Goal: Obtain resource: Obtain resource

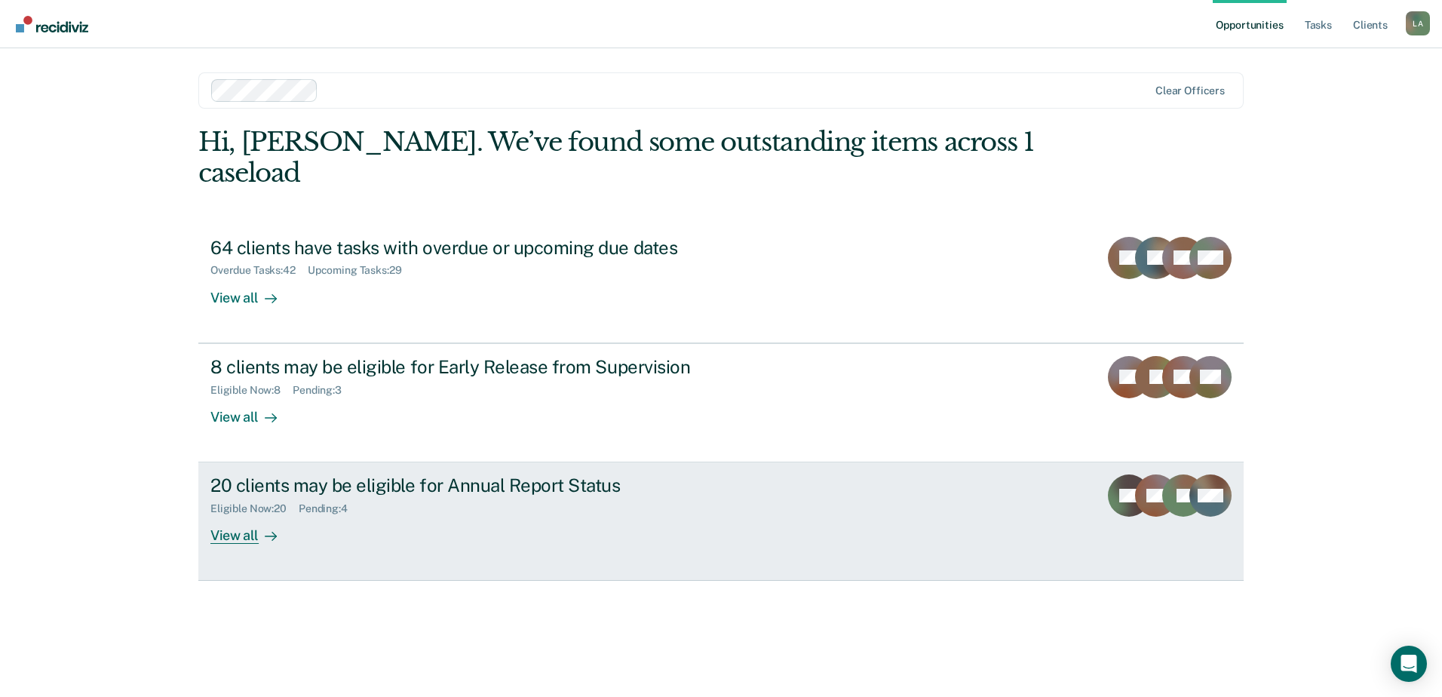
click at [237, 515] on div "View all" at bounding box center [252, 529] width 84 height 29
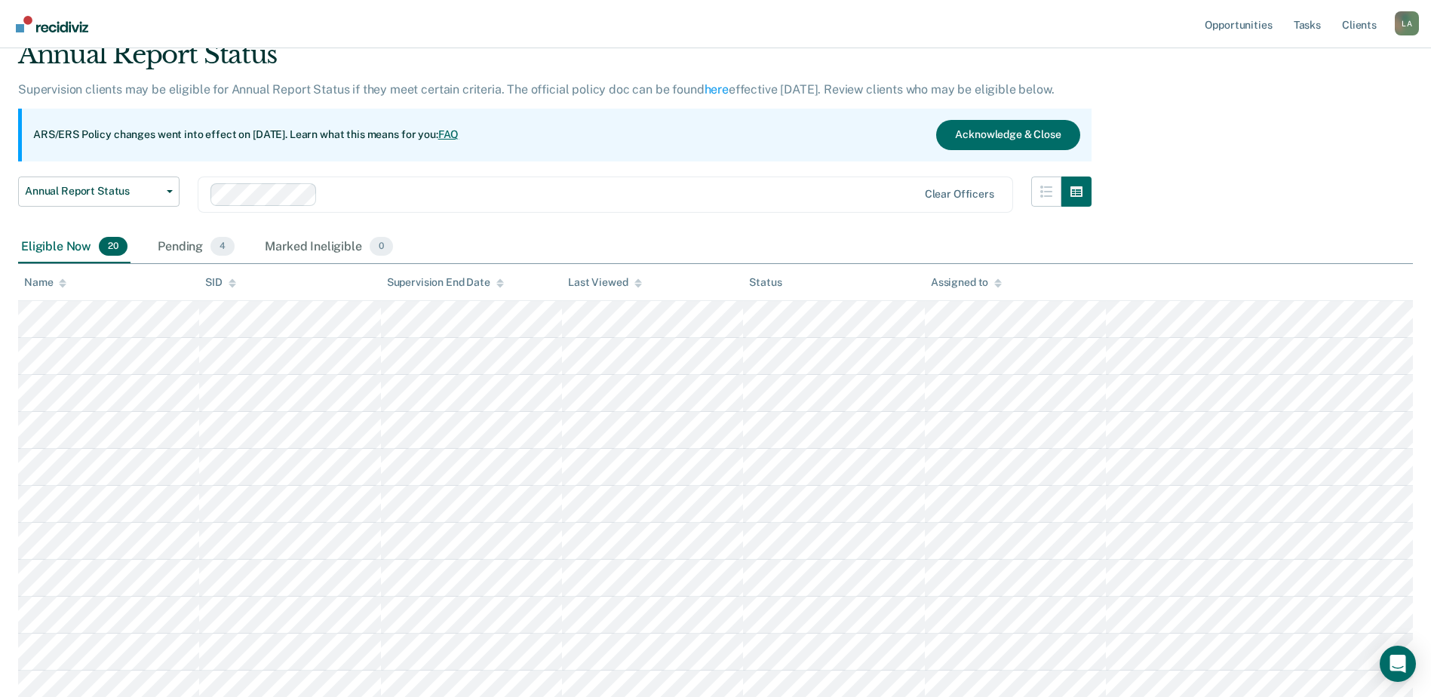
scroll to position [64, 0]
click at [190, 250] on div "Pending 4" at bounding box center [196, 248] width 83 height 33
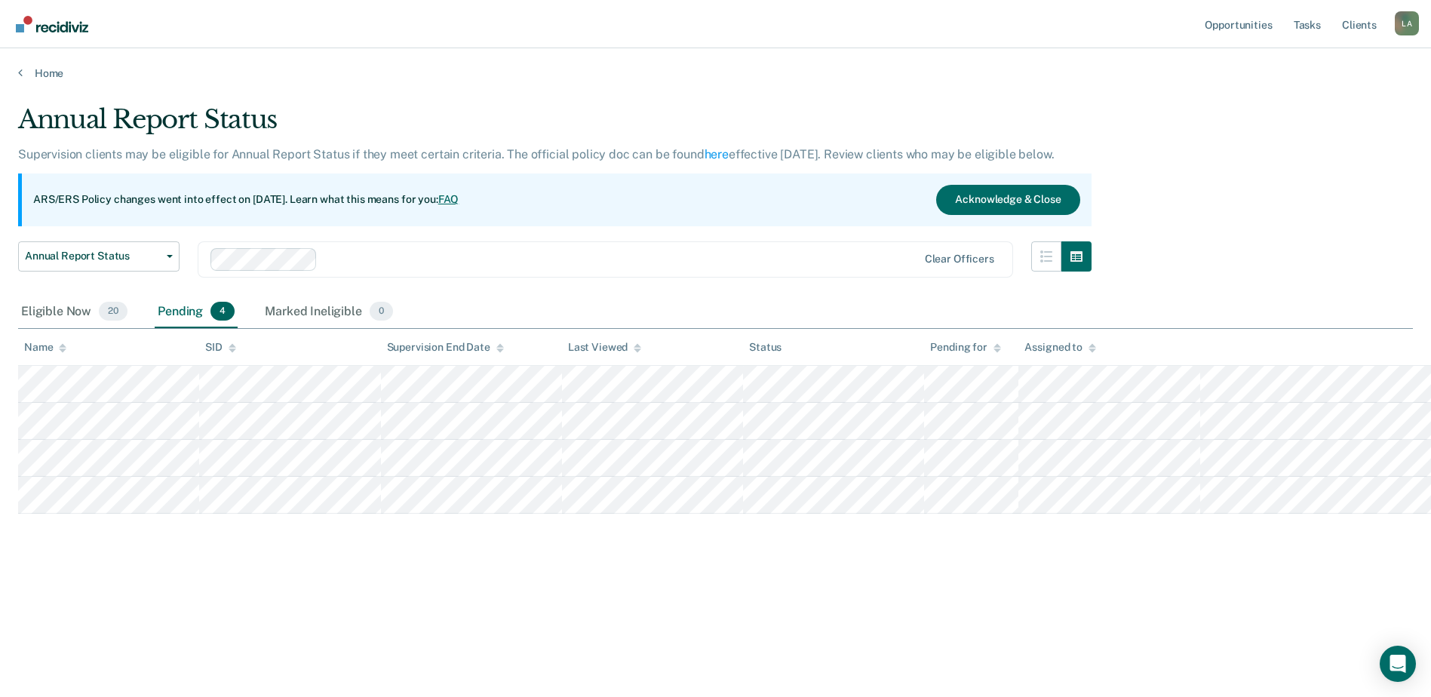
scroll to position [0, 0]
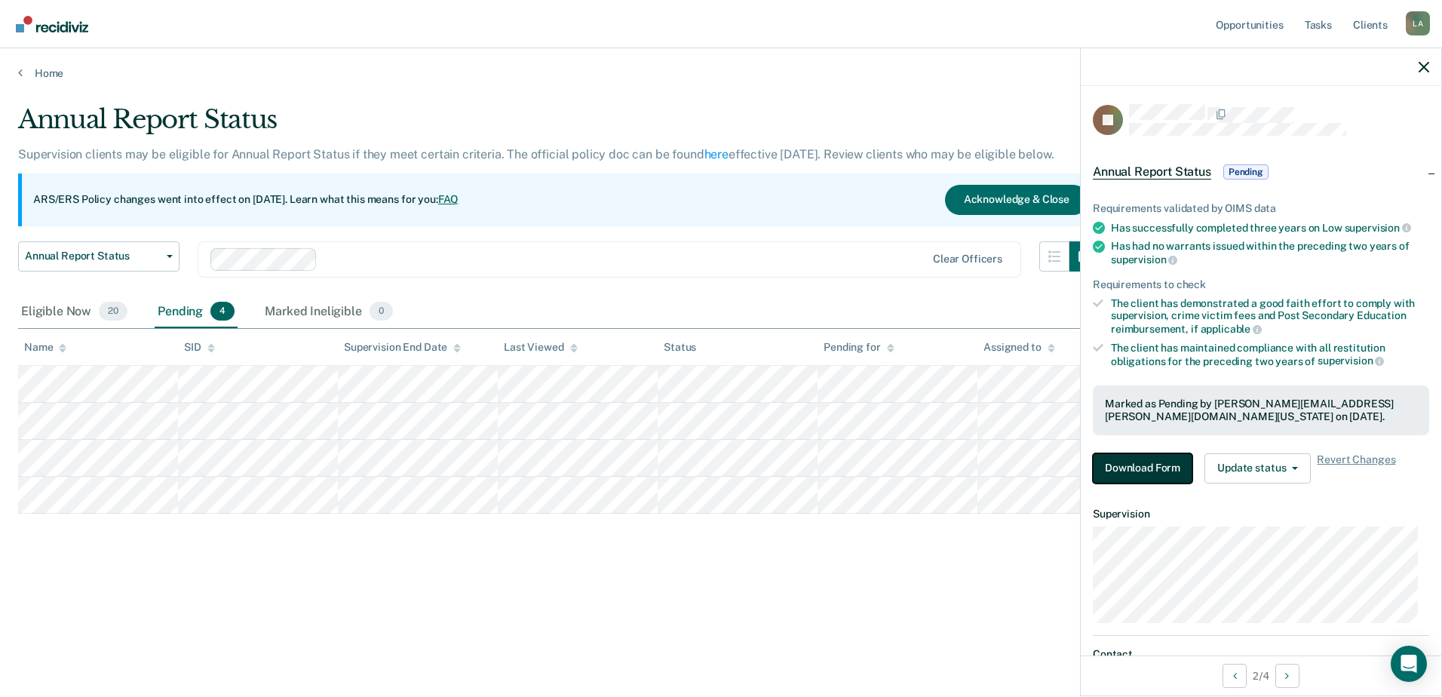
click at [1186, 462] on button "Download Form" at bounding box center [1143, 468] width 100 height 30
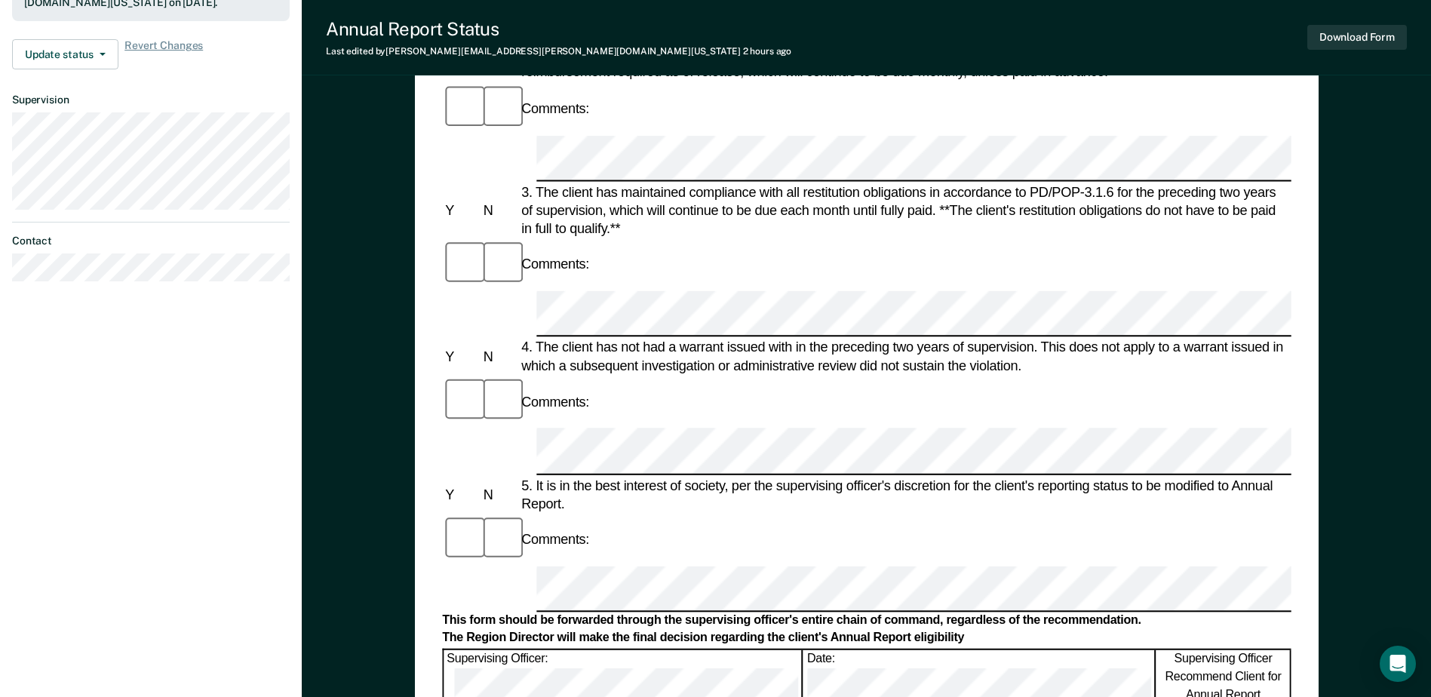
scroll to position [453, 0]
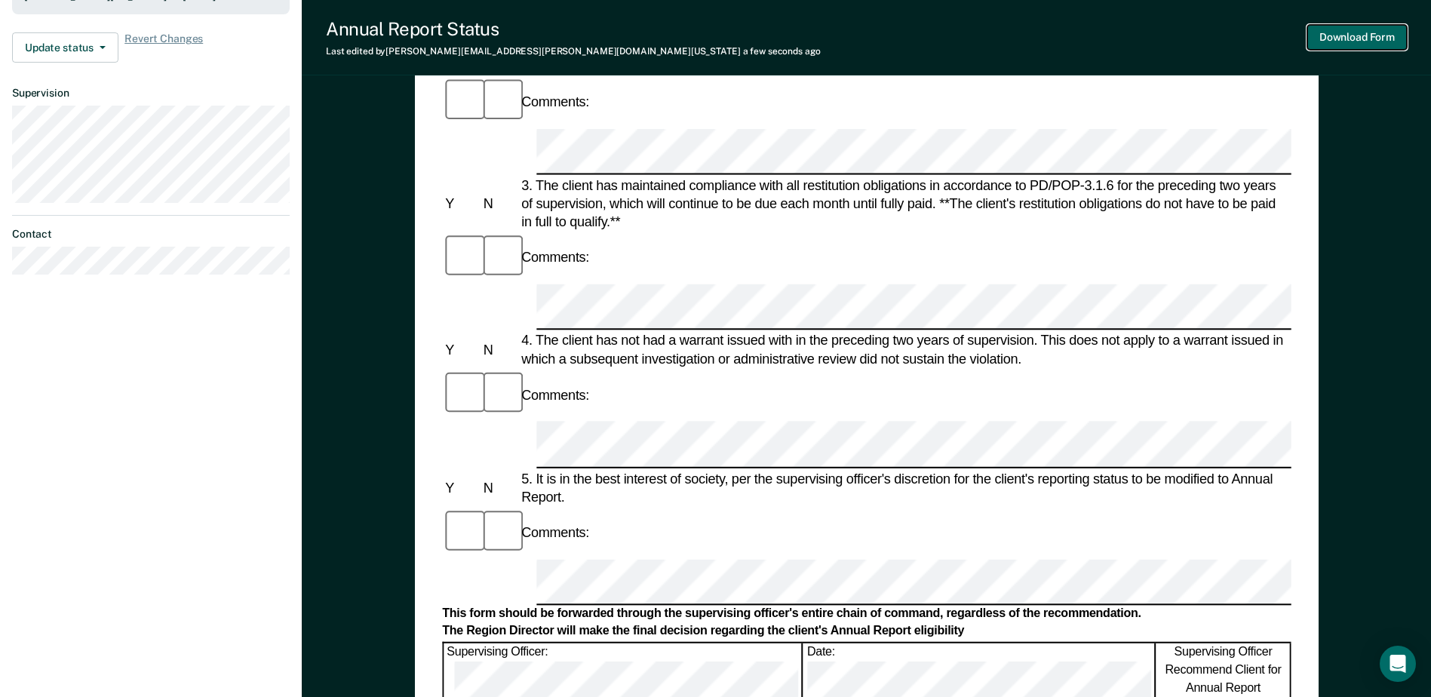
click at [1365, 36] on button "Download Form" at bounding box center [1357, 37] width 100 height 25
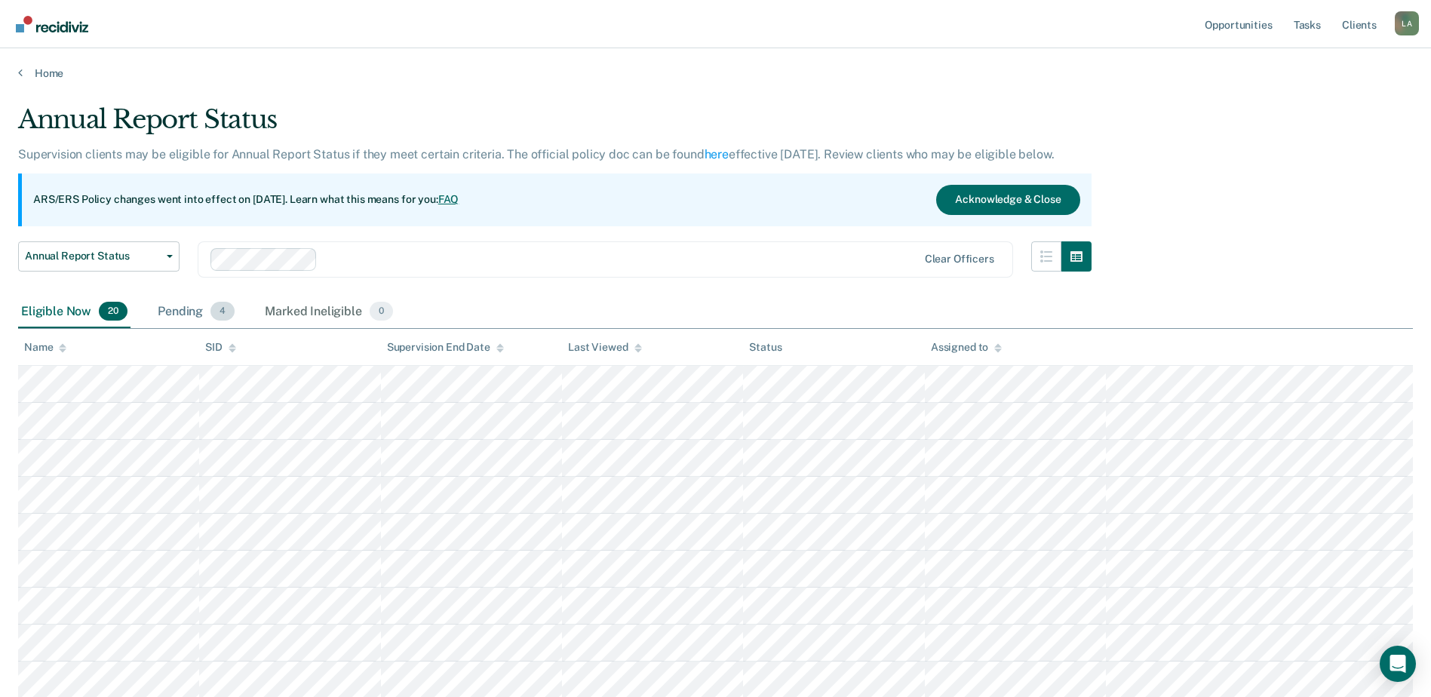
click at [164, 309] on div "Pending 4" at bounding box center [196, 312] width 83 height 33
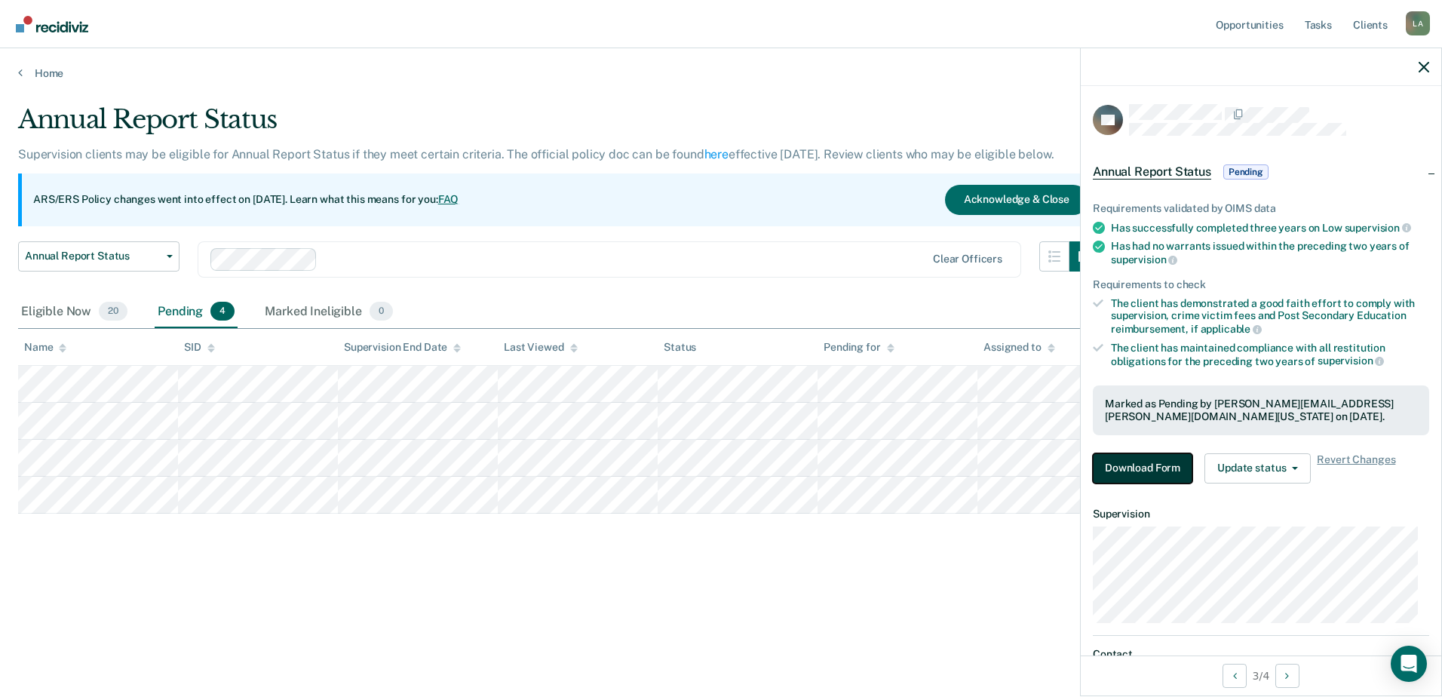
click at [1152, 462] on button "Download Form" at bounding box center [1143, 468] width 100 height 30
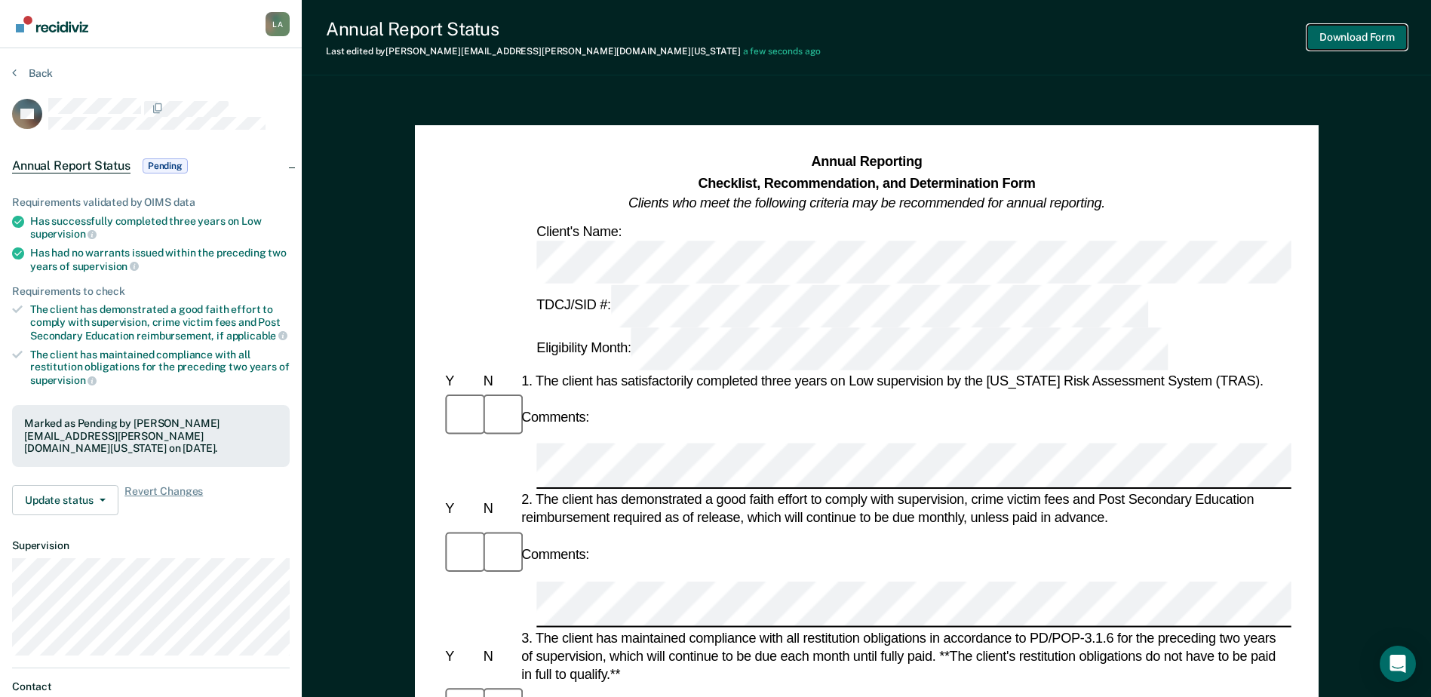
click at [1317, 33] on button "Download Form" at bounding box center [1357, 37] width 100 height 25
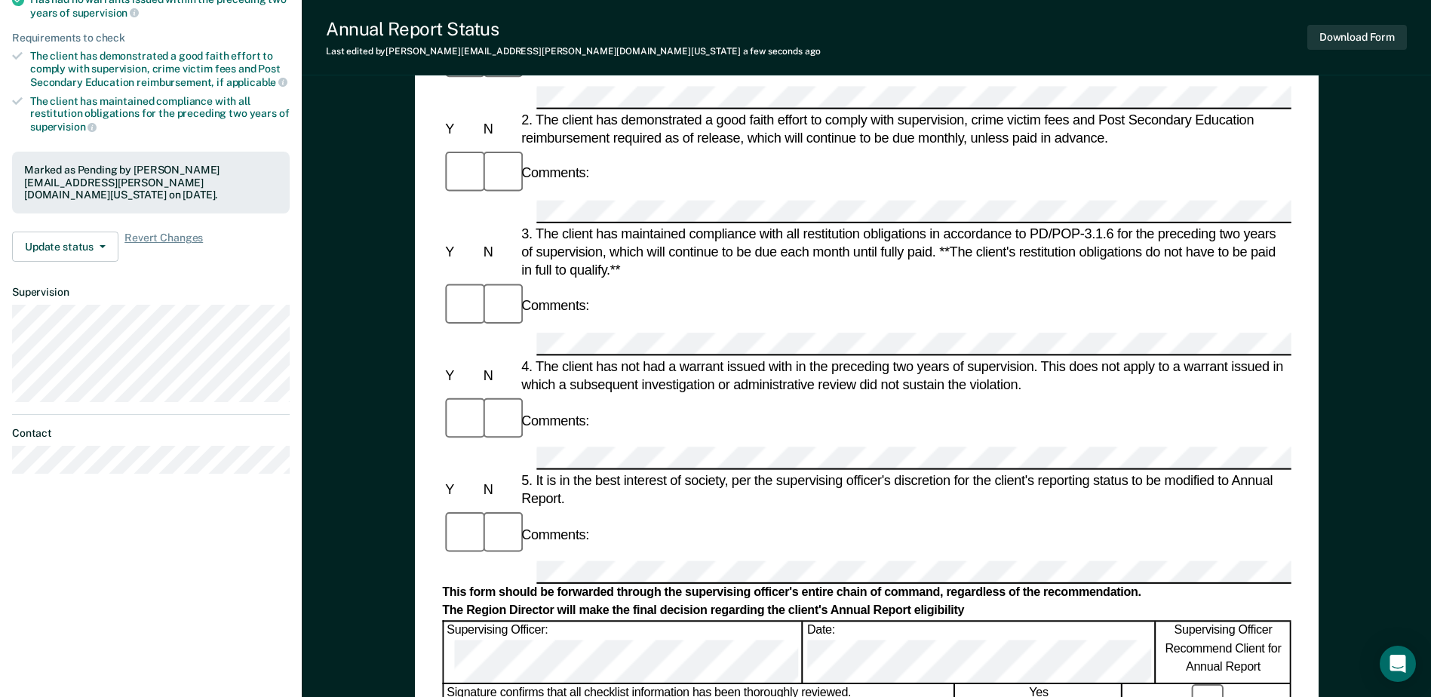
scroll to position [302, 0]
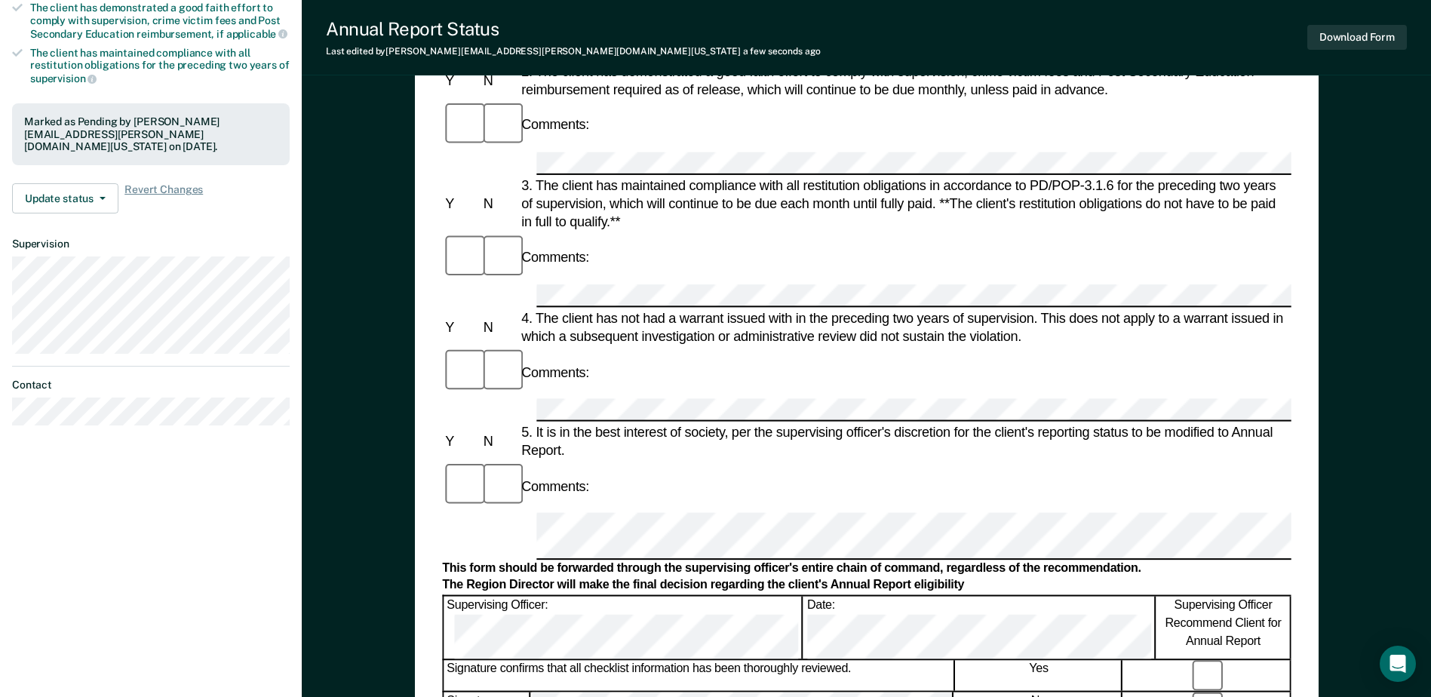
click at [967, 368] on form "Annual Reporting Checklist, Recommendation, and Determination Form Clients who …" at bounding box center [866, 613] width 849 height 1524
click at [1345, 38] on button "Download Form" at bounding box center [1357, 37] width 100 height 25
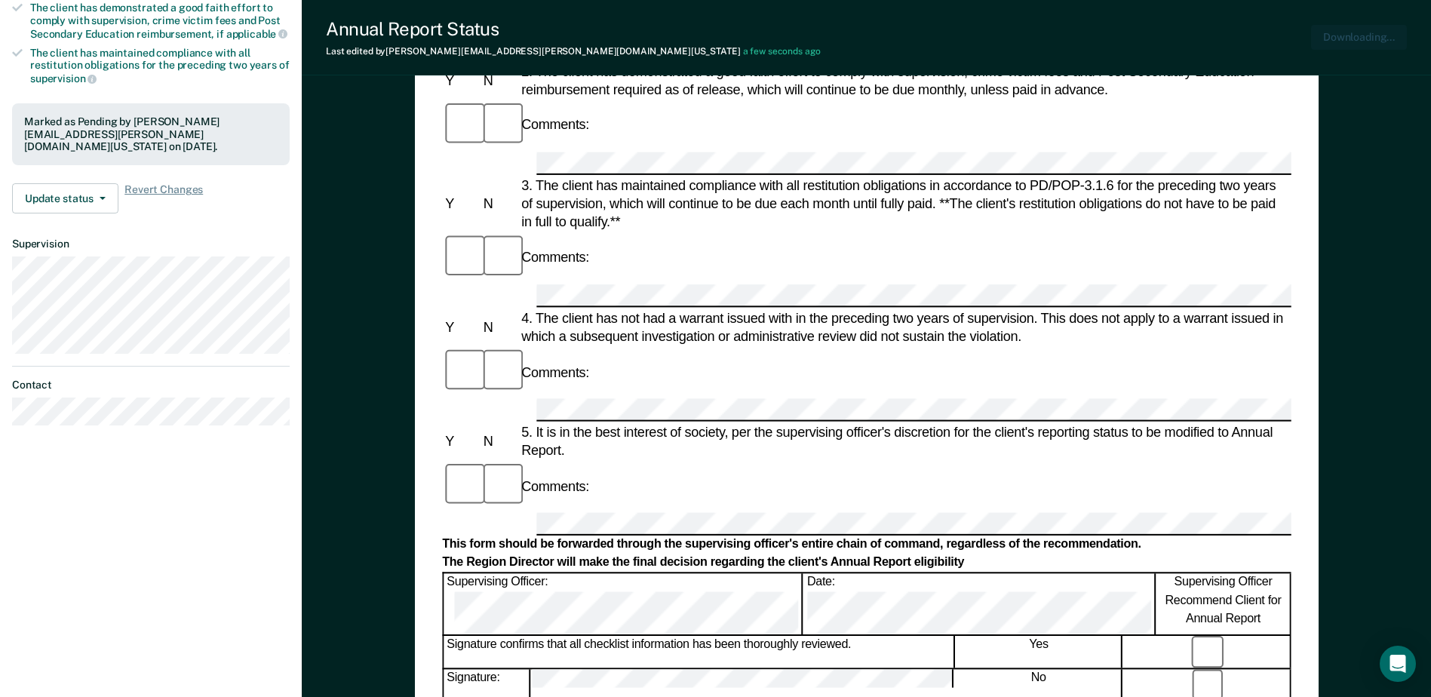
scroll to position [0, 0]
